Goal: Find specific page/section: Find specific page/section

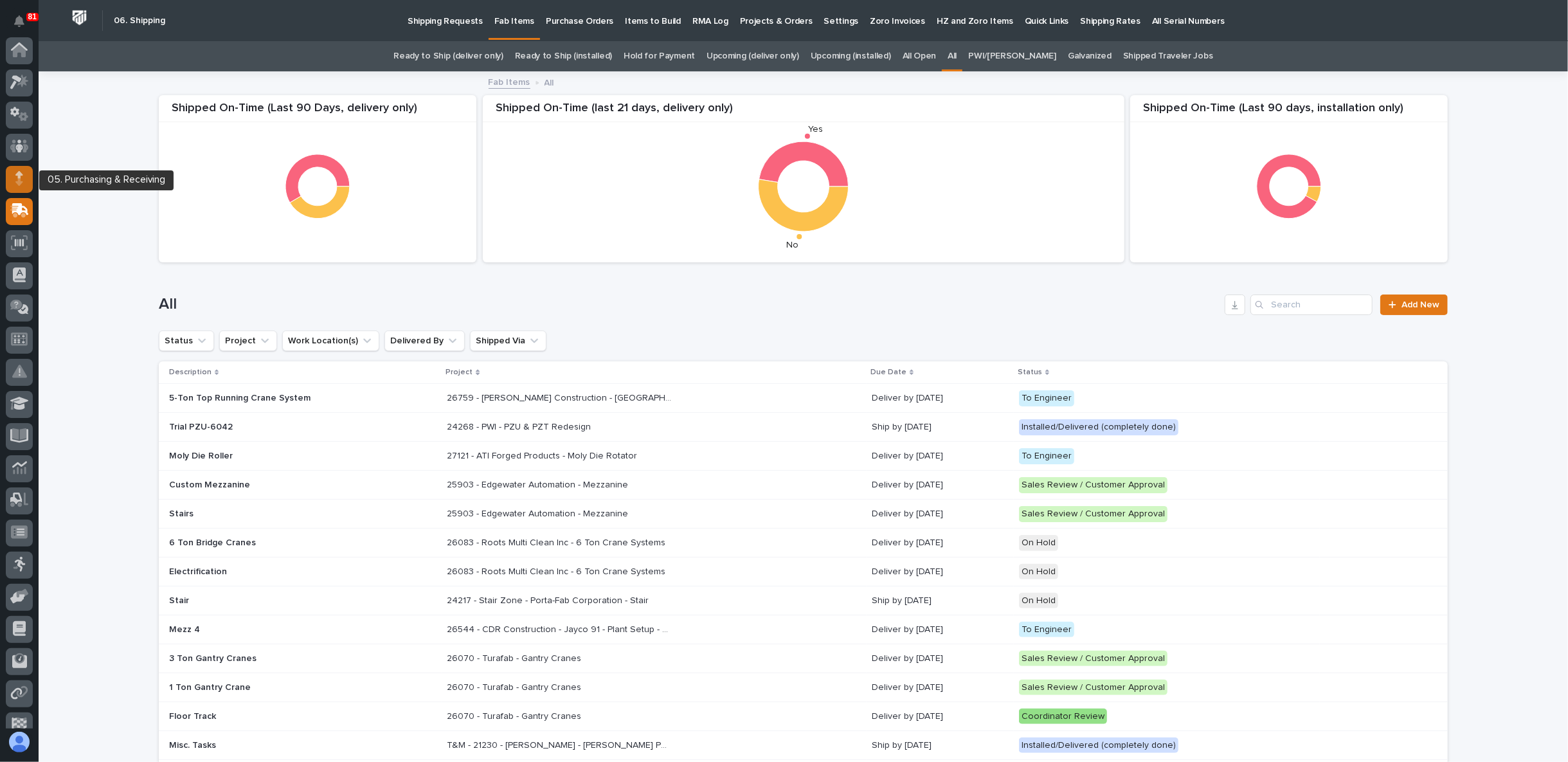
click at [28, 182] on div at bounding box center [19, 179] width 27 height 27
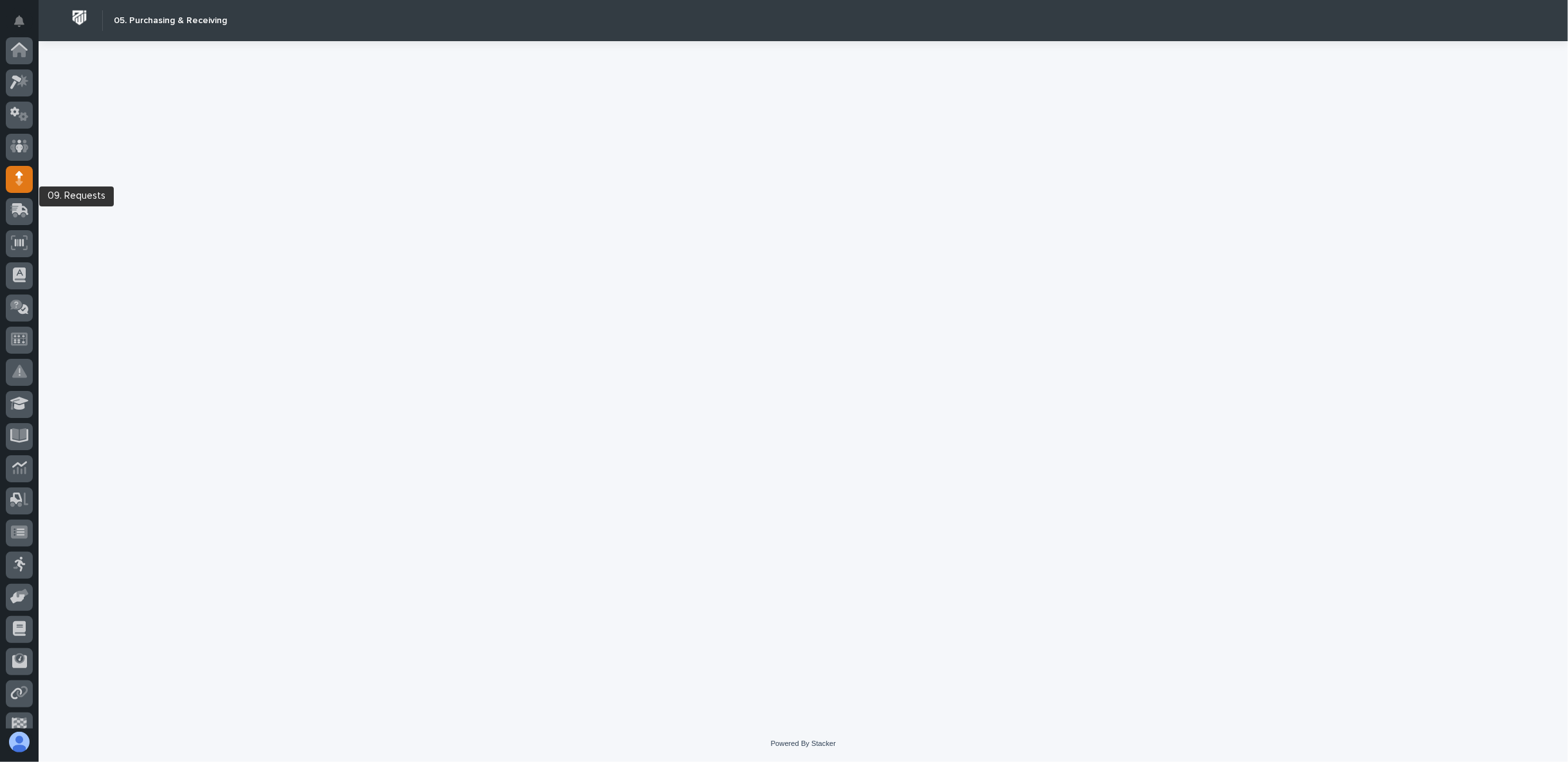
scroll to position [112, 0]
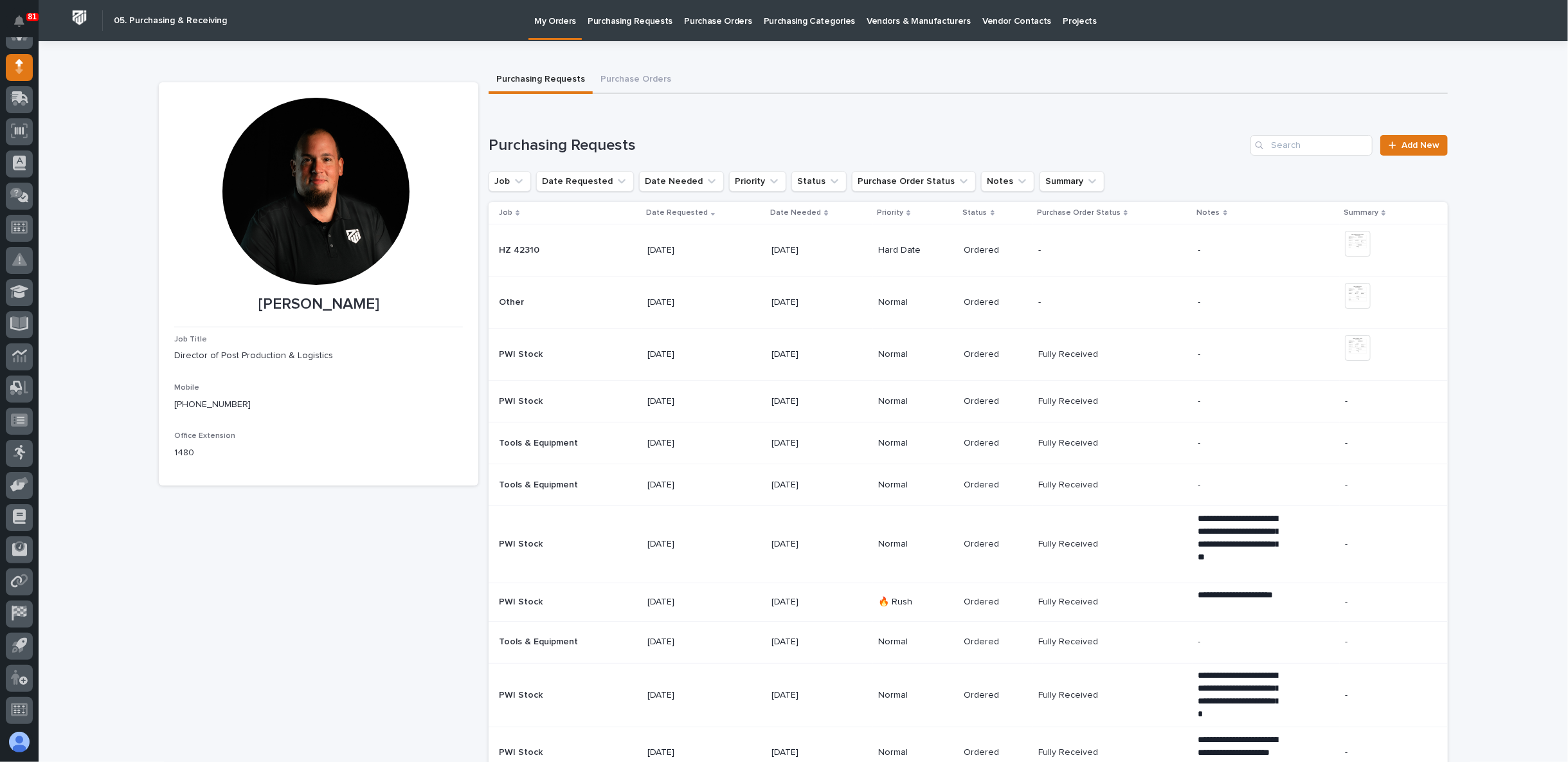
click at [571, 79] on button "Purchasing Requests" at bounding box center [540, 80] width 104 height 27
click at [644, 77] on button "Purchase Orders" at bounding box center [635, 80] width 86 height 27
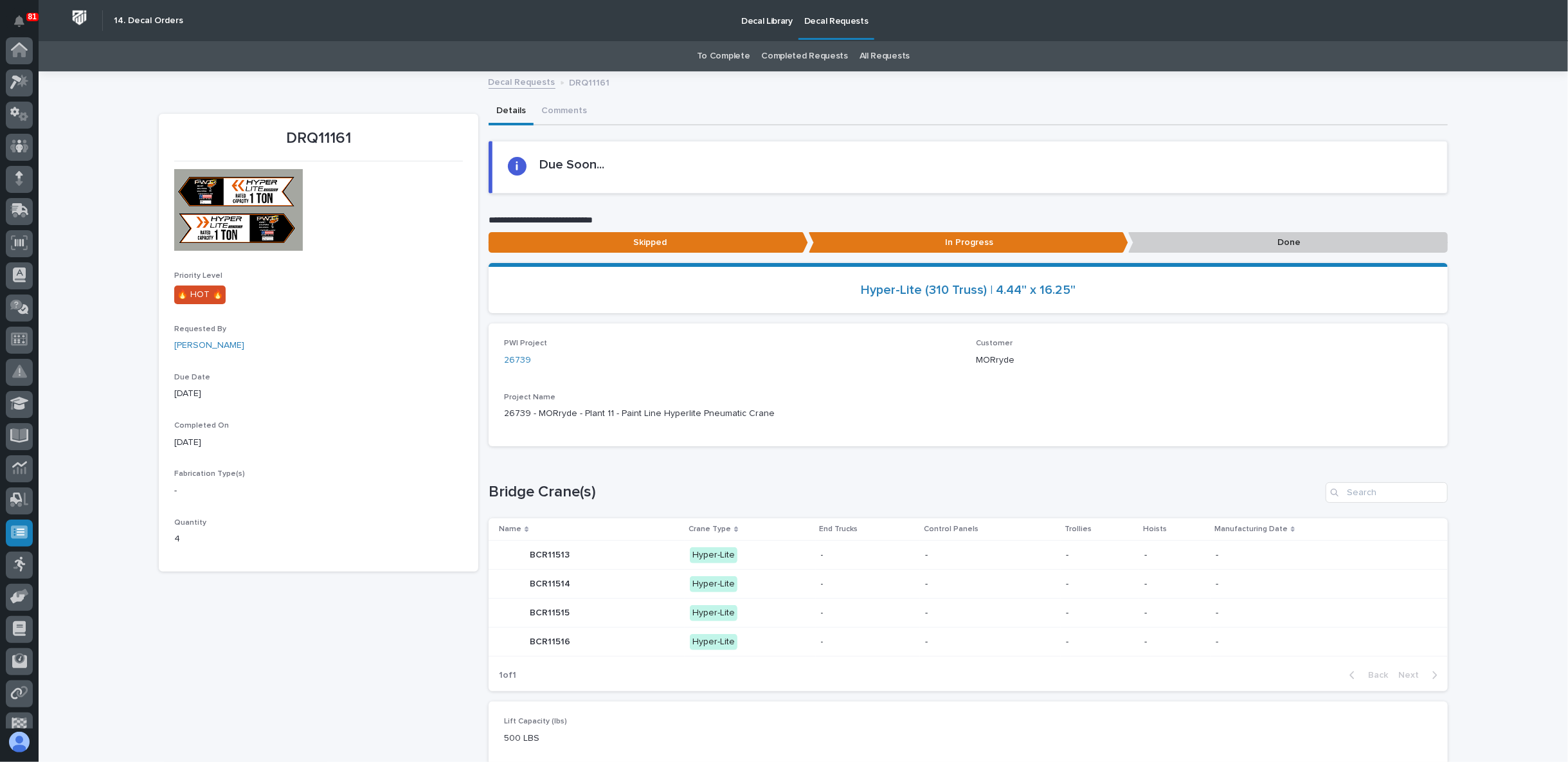
scroll to position [112, 0]
